Goal: Task Accomplishment & Management: Use online tool/utility

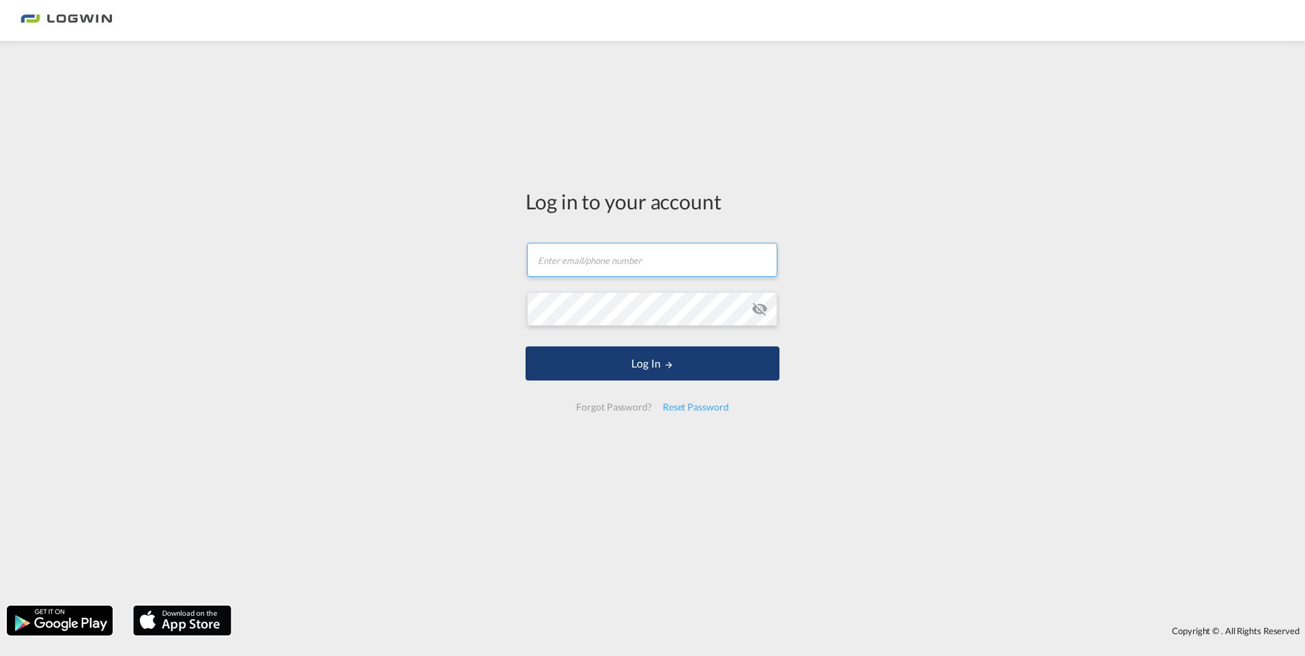
type input "[PERSON_NAME][EMAIL_ADDRESS][PERSON_NAME][DOMAIN_NAME]"
click at [648, 369] on button "Log In" at bounding box center [652, 364] width 254 height 34
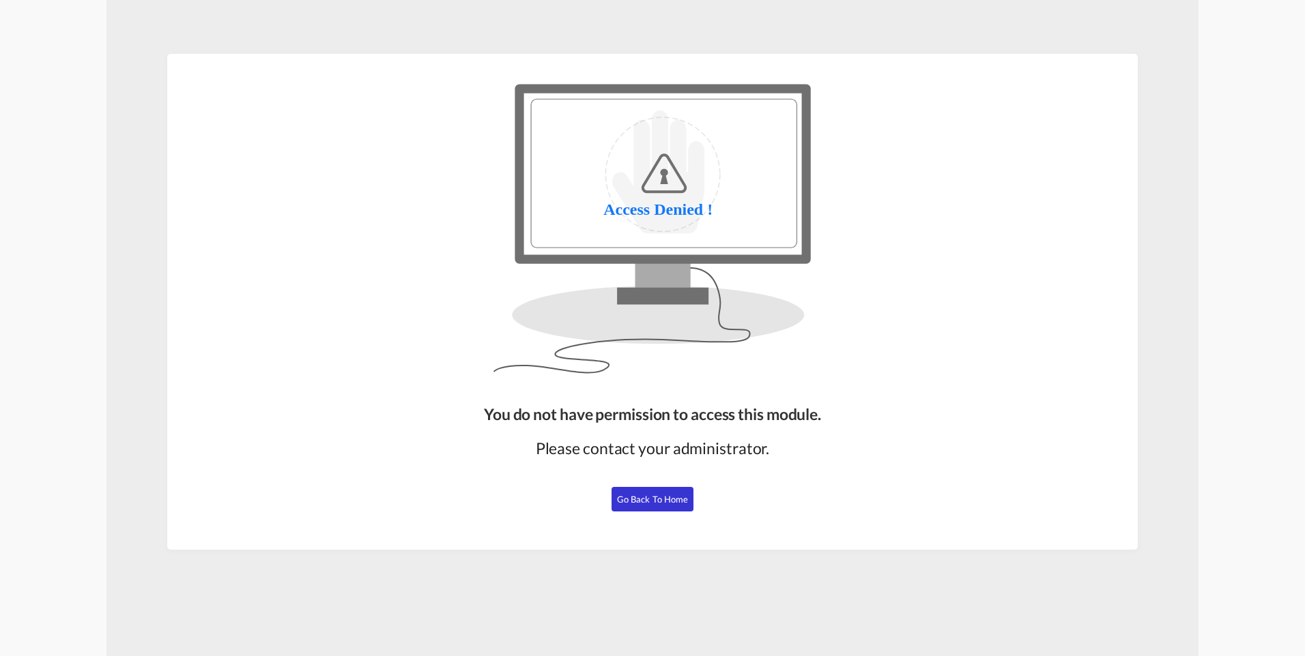
click at [631, 503] on span "Go Back to Home" at bounding box center [653, 499] width 72 height 11
